Goal: Information Seeking & Learning: Check status

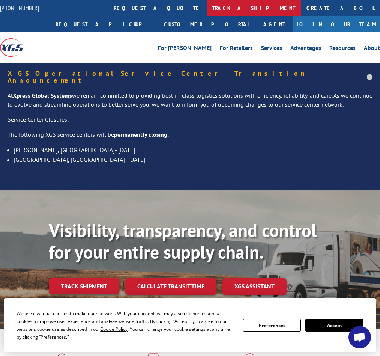
click at [207, 7] on link "track a shipment" at bounding box center [254, 8] width 94 height 16
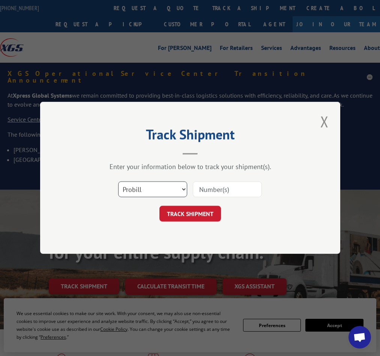
click at [174, 187] on select "Select category... Probill BOL PO" at bounding box center [152, 190] width 69 height 16
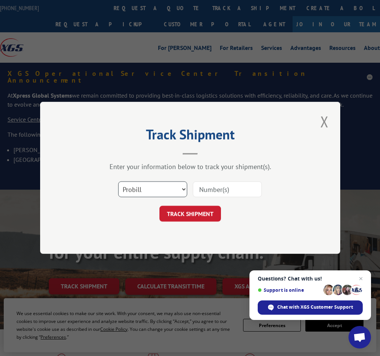
click at [118, 182] on select "Select category... Probill BOL PO" at bounding box center [152, 190] width 69 height 16
click at [207, 192] on input at bounding box center [227, 190] width 69 height 16
paste input "17544240"
type input "17544240"
click at [202, 212] on button "TRACK SHIPMENT" at bounding box center [191, 214] width 62 height 16
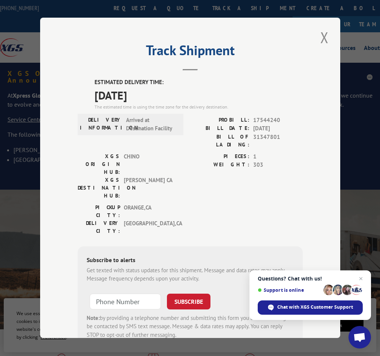
drag, startPoint x: 96, startPoint y: 81, endPoint x: 153, endPoint y: 97, distance: 58.6
click at [153, 97] on div "ESTIMATED DELIVERY TIME: [DATE] The estimated time is using the time zone for t…" at bounding box center [199, 94] width 208 height 32
drag, startPoint x: 153, startPoint y: 97, endPoint x: 120, endPoint y: 119, distance: 39.6
click at [120, 119] on div "DELIVERY INFORMATION: Arrived at Destination Facility" at bounding box center [130, 124] width 101 height 17
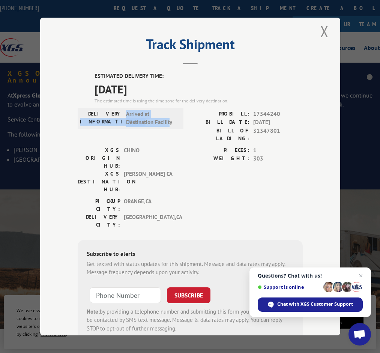
scroll to position [15, 0]
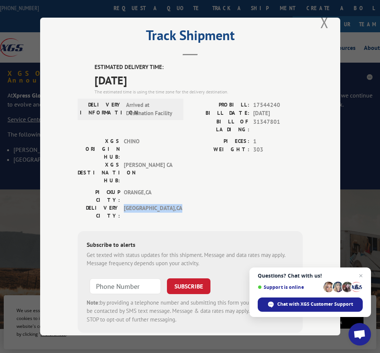
drag, startPoint x: 119, startPoint y: 168, endPoint x: 189, endPoint y: 168, distance: 69.8
click at [189, 188] on div "[GEOGRAPHIC_DATA]: [GEOGRAPHIC_DATA] , [GEOGRAPHIC_DATA]: [GEOGRAPHIC_DATA] , […" at bounding box center [190, 205] width 225 height 35
drag, startPoint x: 189, startPoint y: 168, endPoint x: 168, endPoint y: 168, distance: 21.4
click at [168, 204] on span "[GEOGRAPHIC_DATA] , [GEOGRAPHIC_DATA]" at bounding box center [149, 212] width 51 height 16
click at [360, 276] on span "Open chat" at bounding box center [361, 275] width 9 height 9
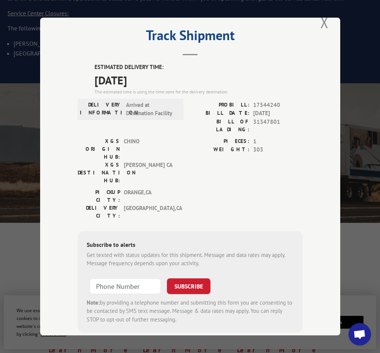
scroll to position [0, 0]
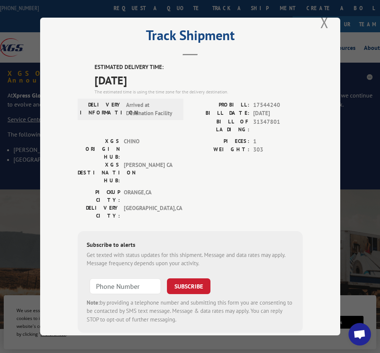
drag, startPoint x: 287, startPoint y: 109, endPoint x: 202, endPoint y: 100, distance: 84.9
click at [202, 101] on div "PROBILL: 17544240 BILL DATE: [DATE] BILL OF LADING: 31347801" at bounding box center [246, 117] width 113 height 33
drag, startPoint x: 202, startPoint y: 100, endPoint x: 253, endPoint y: 111, distance: 52.3
click at [253, 111] on span "[DATE]" at bounding box center [278, 113] width 50 height 9
drag, startPoint x: 149, startPoint y: 80, endPoint x: 84, endPoint y: 65, distance: 66.7
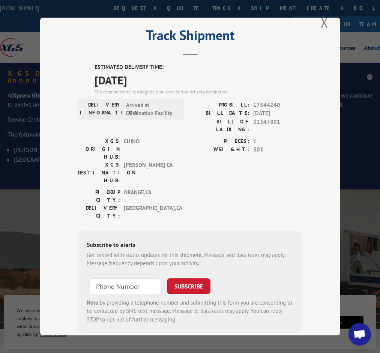
click at [84, 65] on div "ESTIMATED DELIVERY TIME: [DATE] The estimated time is using the time zone for t…" at bounding box center [190, 198] width 225 height 270
